Goal: Task Accomplishment & Management: Manage account settings

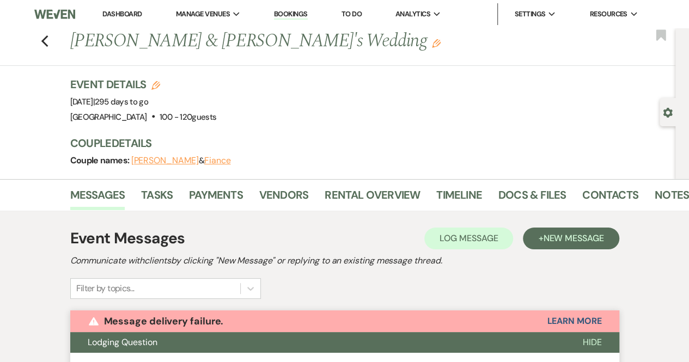
click at [109, 14] on link "Dashboard" at bounding box center [121, 13] width 39 height 9
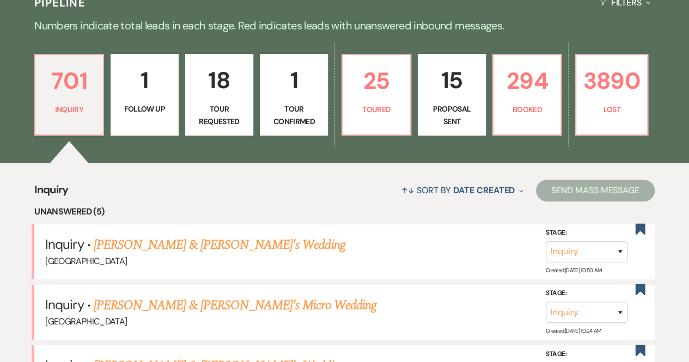
scroll to position [255, 0]
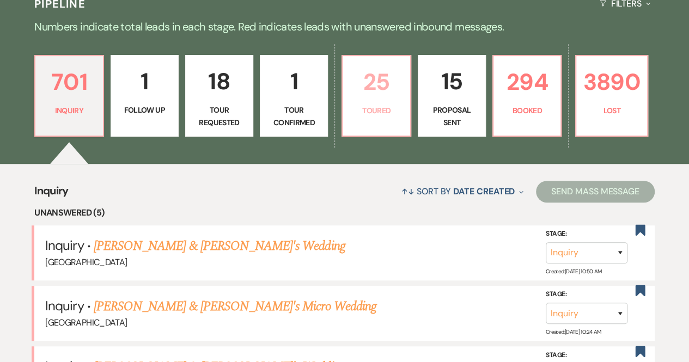
click at [389, 91] on p "25" at bounding box center [376, 82] width 54 height 36
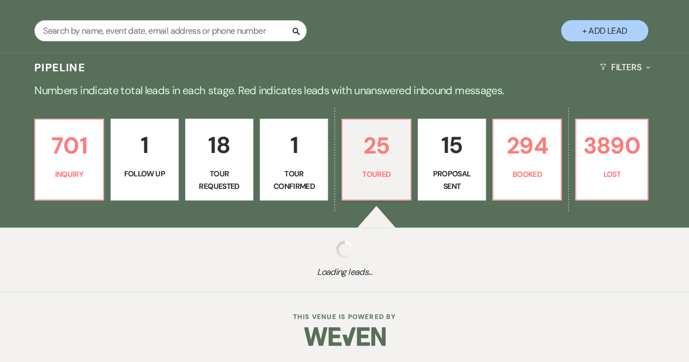
select select "5"
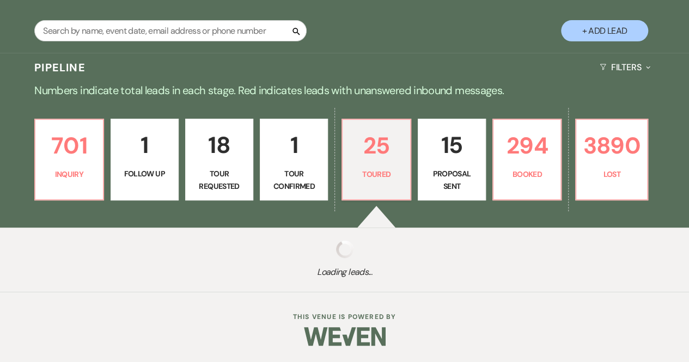
select select "5"
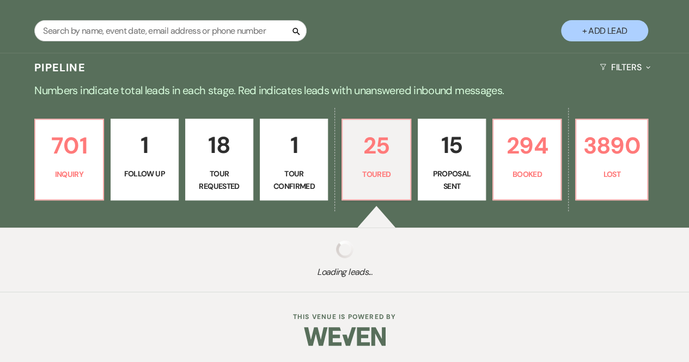
select select "5"
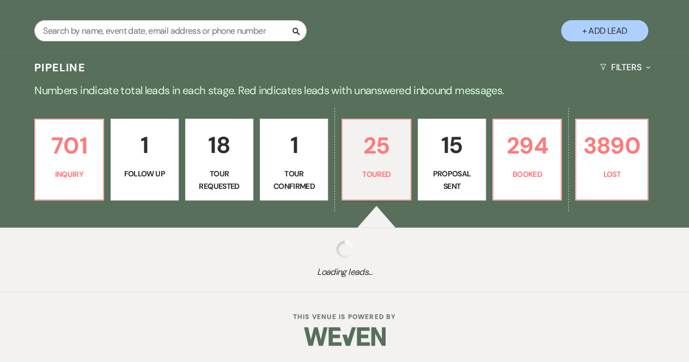
select select "5"
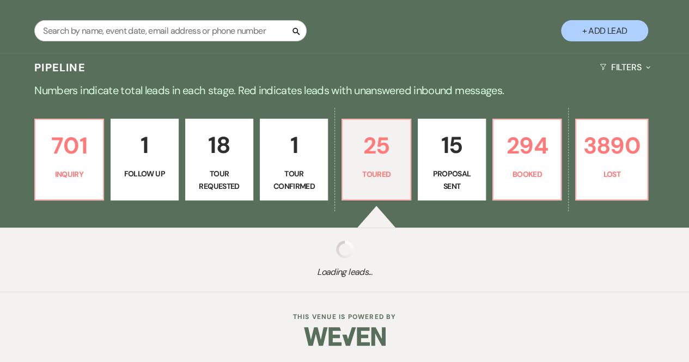
select select "5"
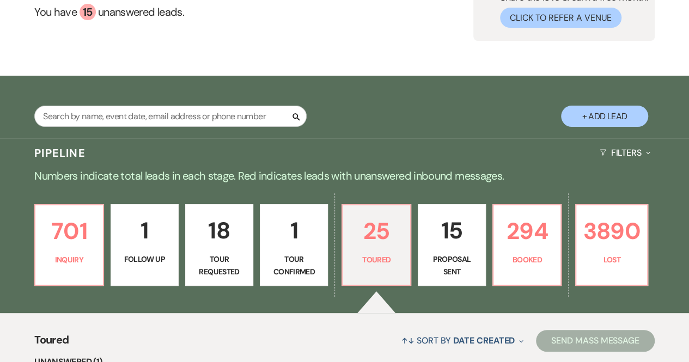
scroll to position [104, 0]
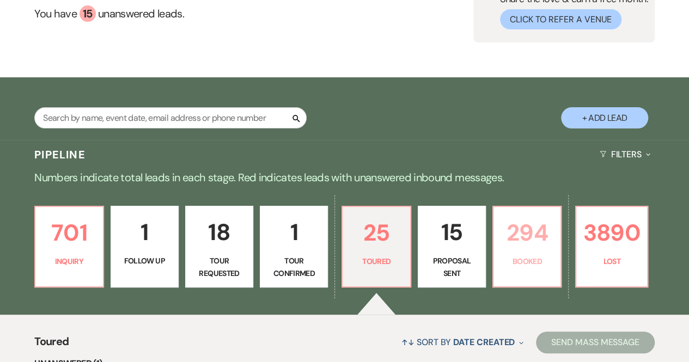
click at [544, 253] on link "294 Booked" at bounding box center [526, 247] width 69 height 82
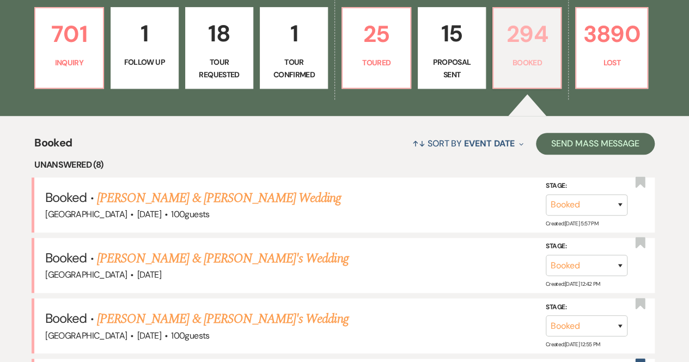
scroll to position [303, 0]
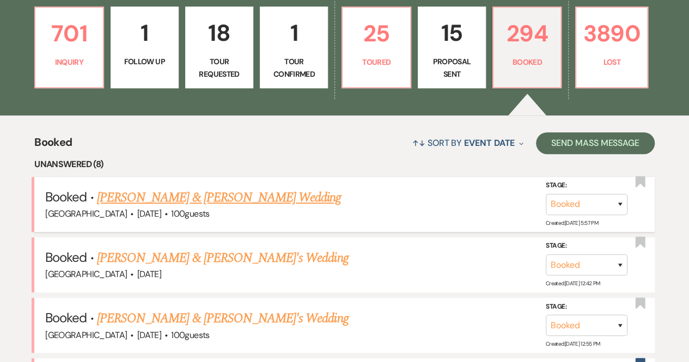
click at [186, 192] on link "[PERSON_NAME] & [PERSON_NAME] Wedding" at bounding box center [219, 198] width 244 height 20
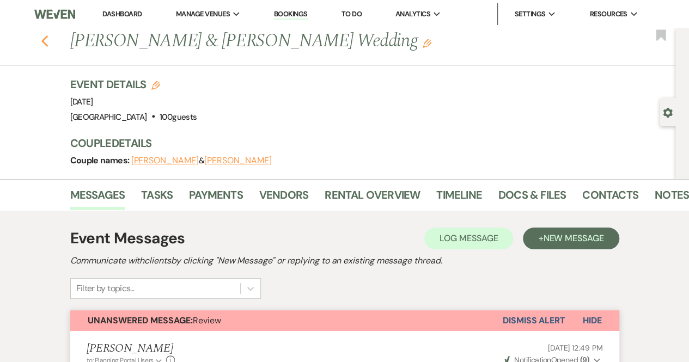
click at [47, 39] on icon "Previous" at bounding box center [45, 41] width 8 height 13
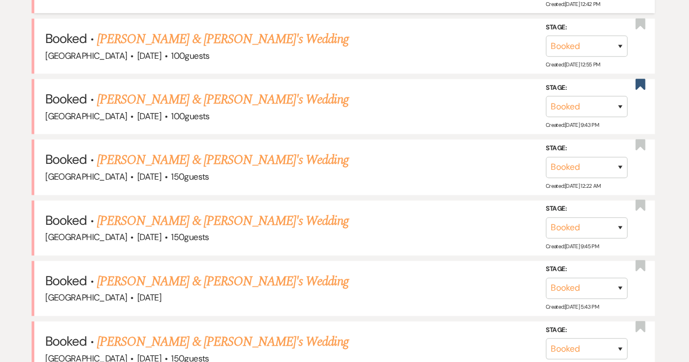
scroll to position [585, 0]
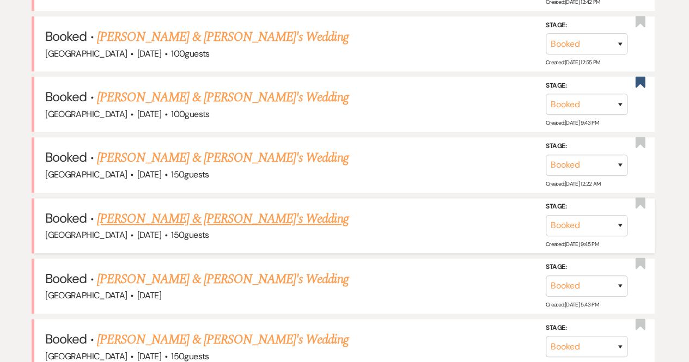
click at [235, 213] on link "[PERSON_NAME] & [PERSON_NAME]'s Wedding" at bounding box center [223, 219] width 252 height 20
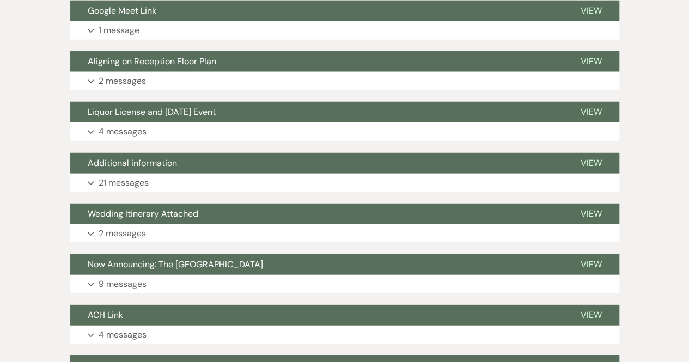
scroll to position [34476, 0]
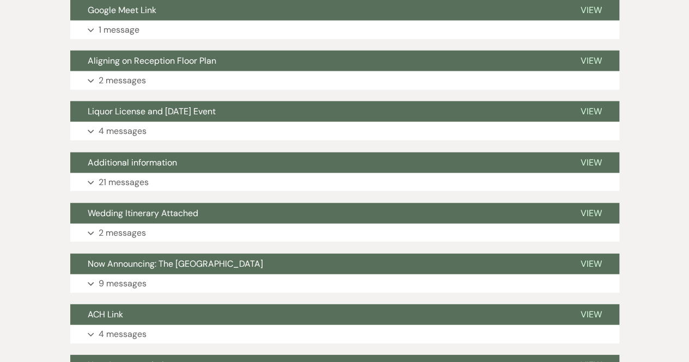
click at [402, 224] on button "Wedding Itinerary Attached" at bounding box center [316, 213] width 493 height 21
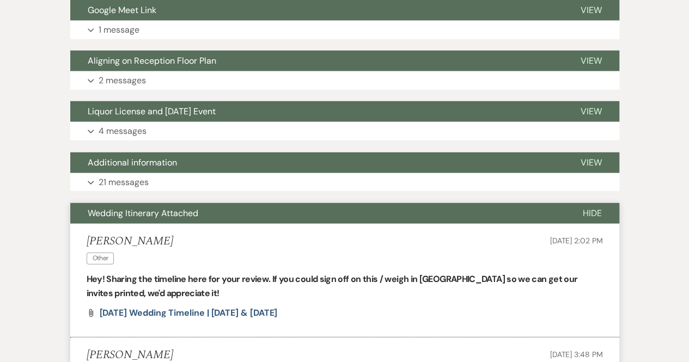
click at [402, 224] on button "Wedding Itinerary Attached" at bounding box center [317, 213] width 495 height 21
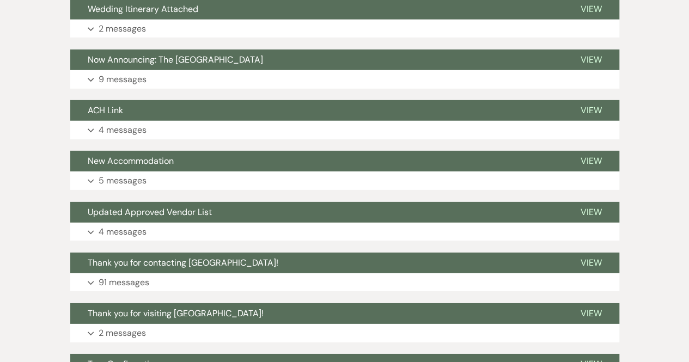
scroll to position [34849, 0]
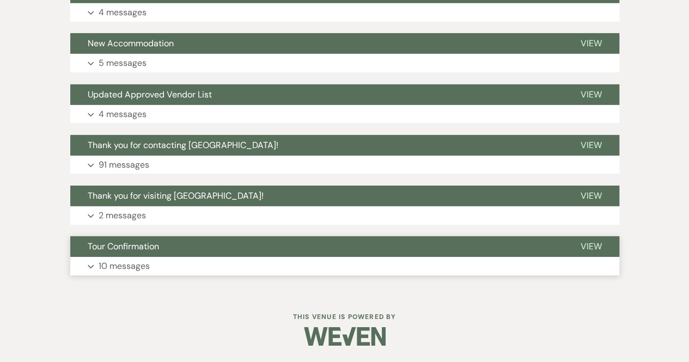
click at [139, 260] on p "10 messages" at bounding box center [124, 266] width 51 height 14
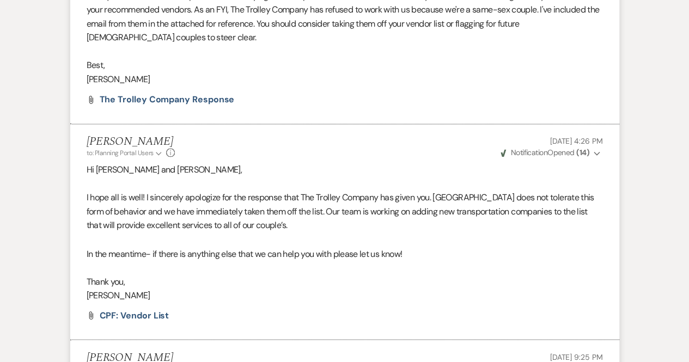
scroll to position [2852, 0]
